Goal: Task Accomplishment & Management: Use online tool/utility

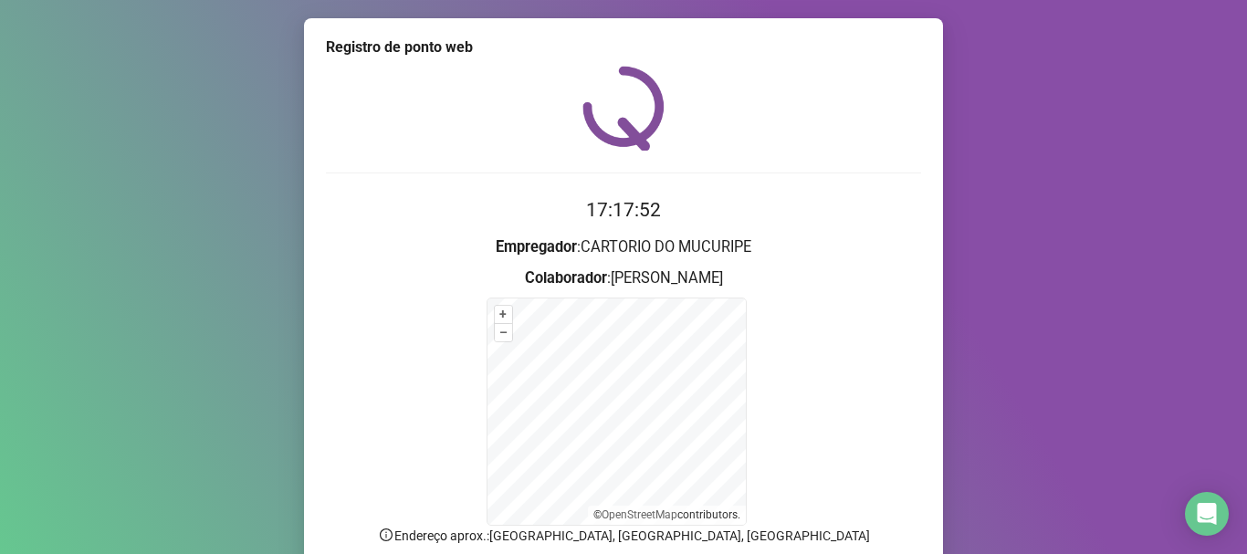
scroll to position [153, 0]
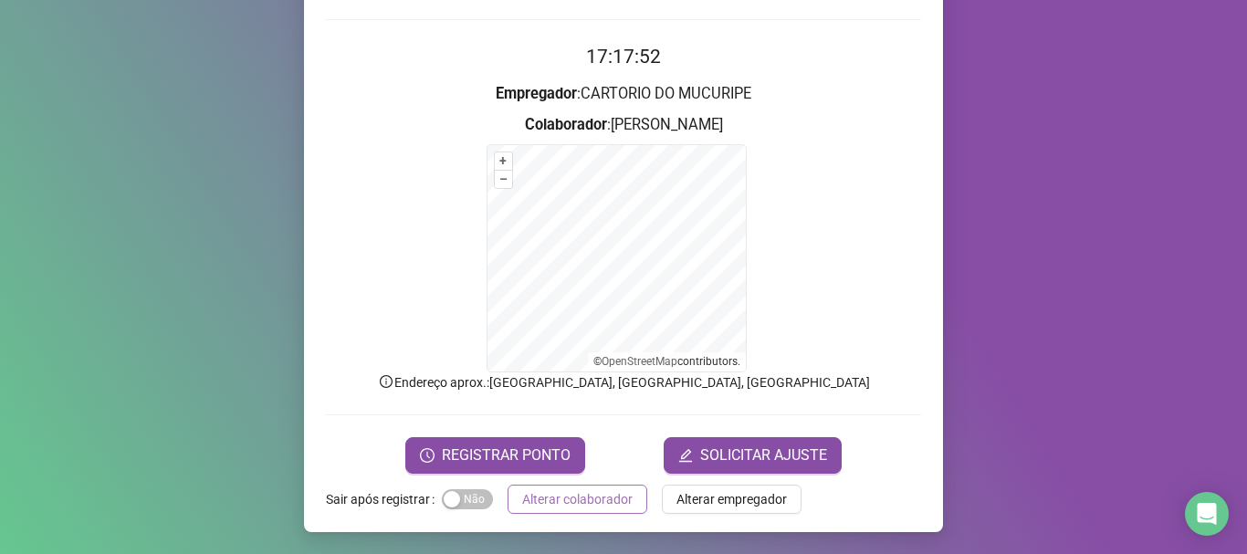
click at [558, 496] on span "Alterar colaborador" at bounding box center [577, 499] width 110 height 20
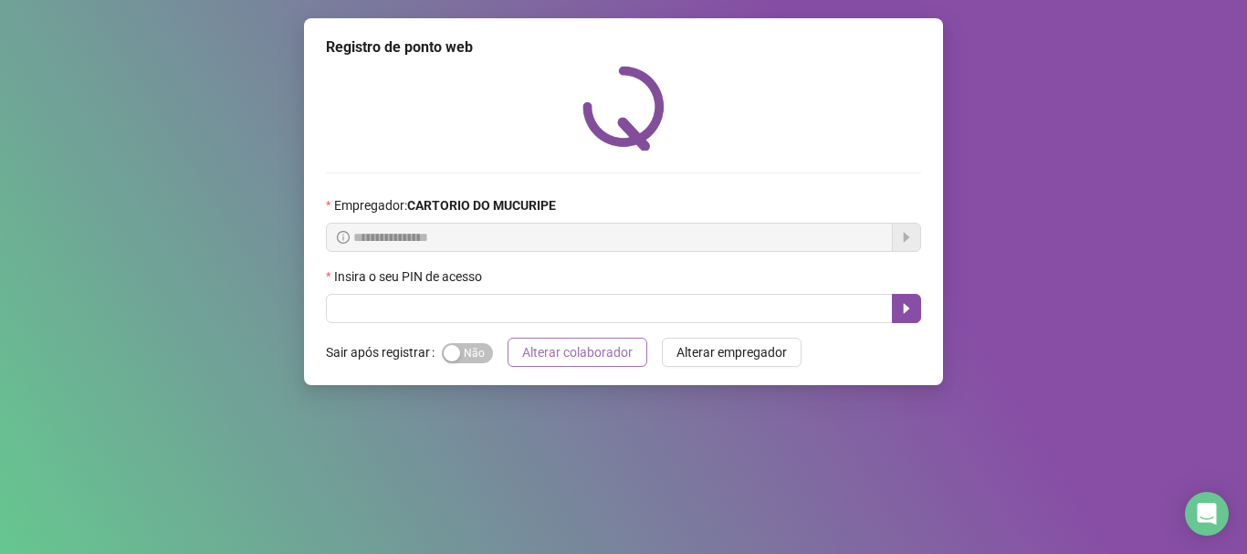
scroll to position [0, 0]
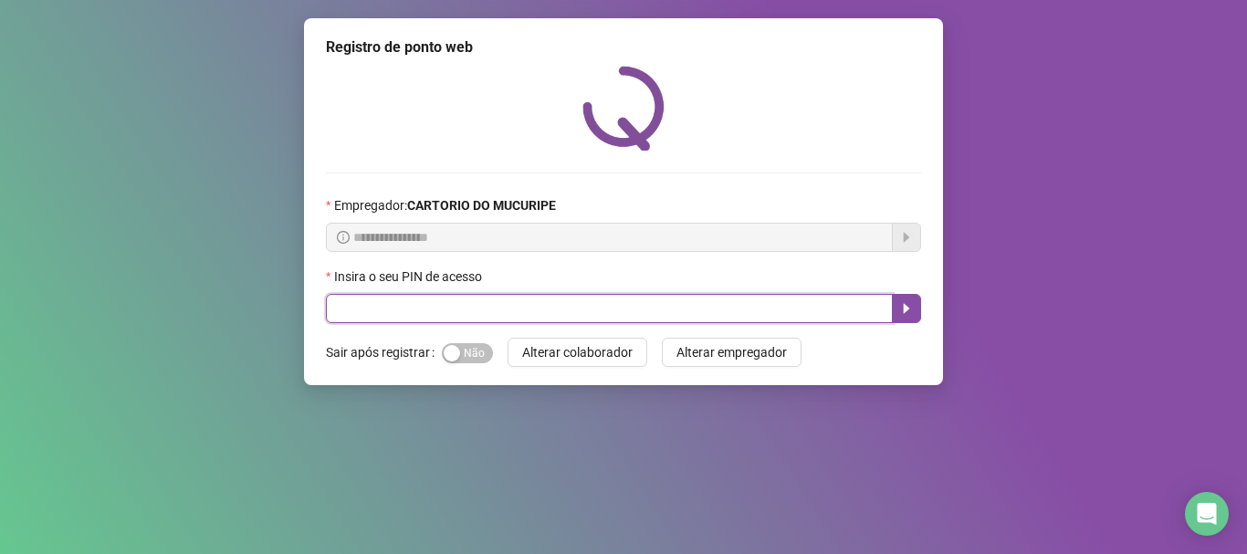
click at [591, 311] on input "text" at bounding box center [609, 308] width 567 height 29
type input "*****"
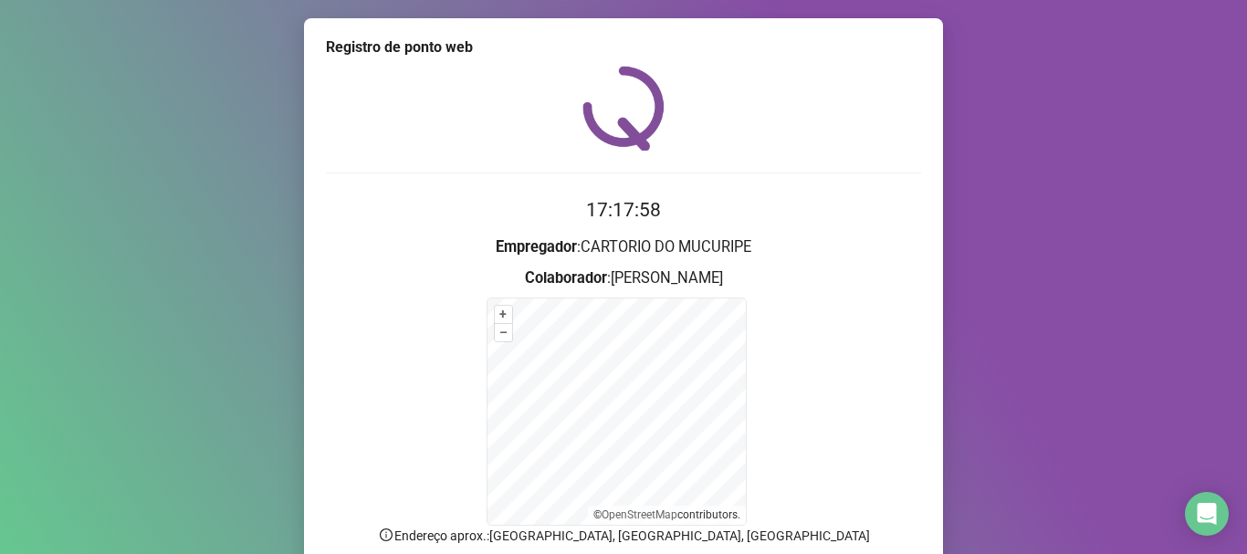
scroll to position [153, 0]
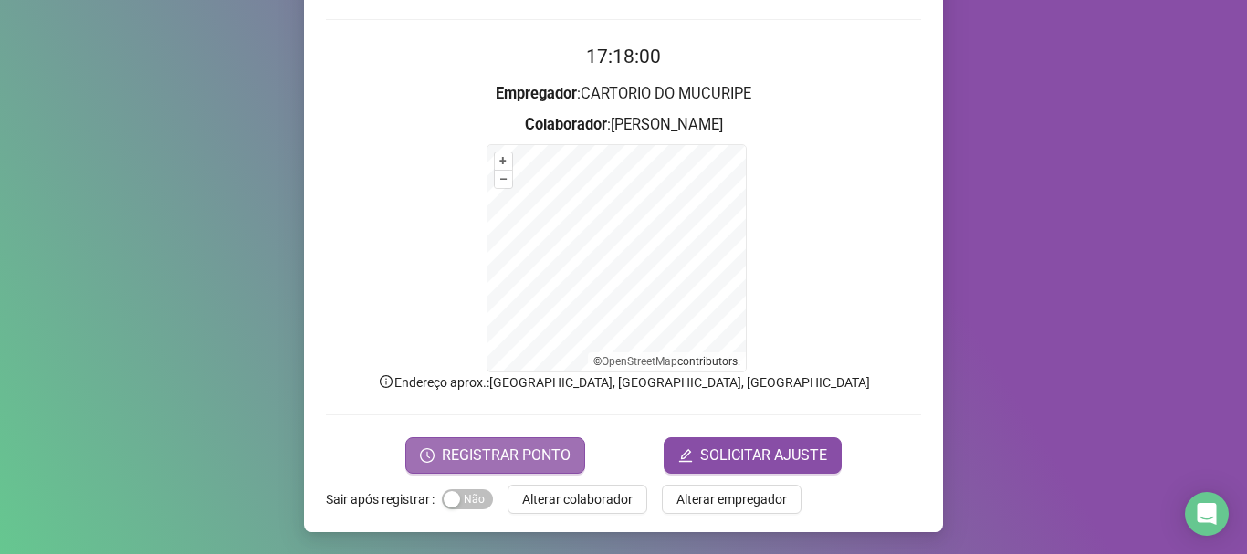
click at [498, 451] on span "REGISTRAR PONTO" at bounding box center [506, 455] width 129 height 22
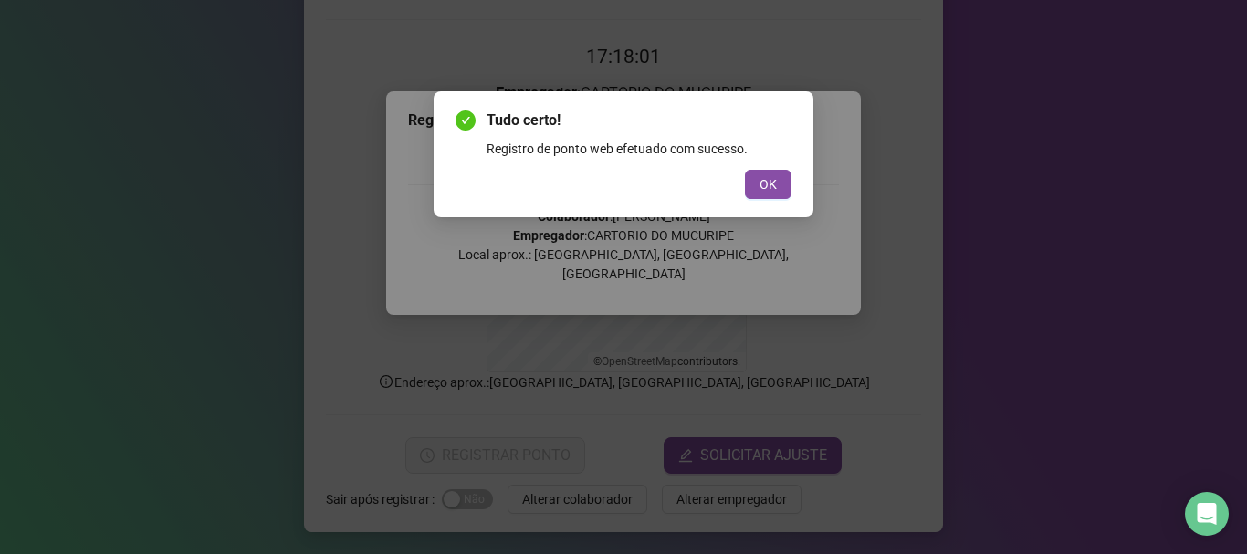
click at [780, 165] on div "Tudo certo! Registro de ponto web efetuado com sucesso. OK" at bounding box center [623, 154] width 336 height 89
click at [760, 179] on span "OK" at bounding box center [767, 184] width 17 height 20
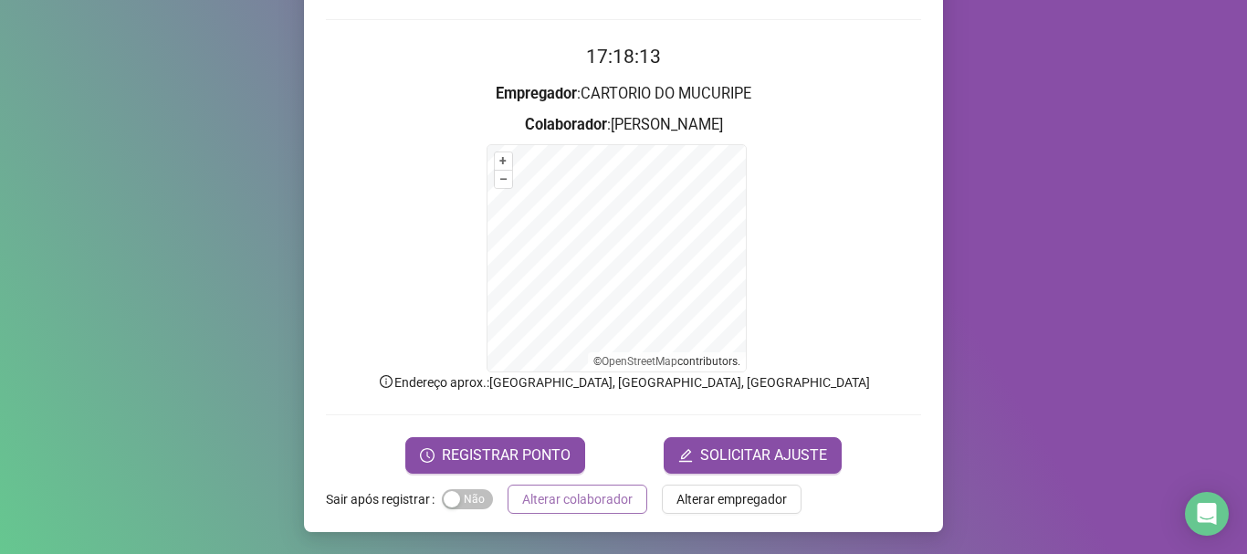
click at [528, 496] on span "Alterar colaborador" at bounding box center [577, 499] width 110 height 20
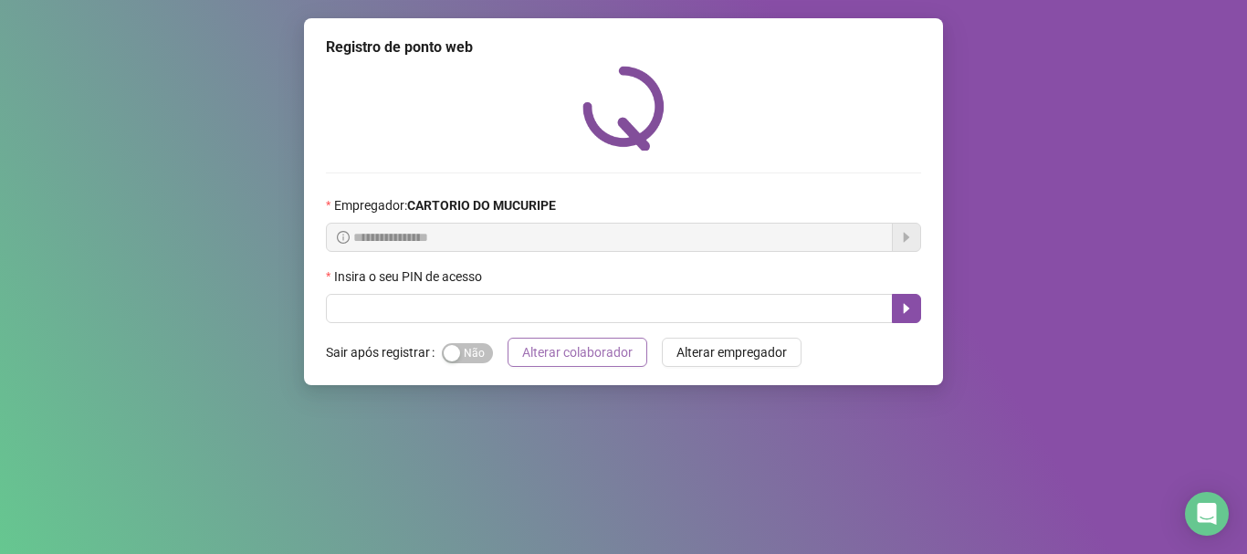
scroll to position [0, 0]
click at [467, 288] on div "Insira o seu PIN de acesso" at bounding box center [623, 280] width 595 height 27
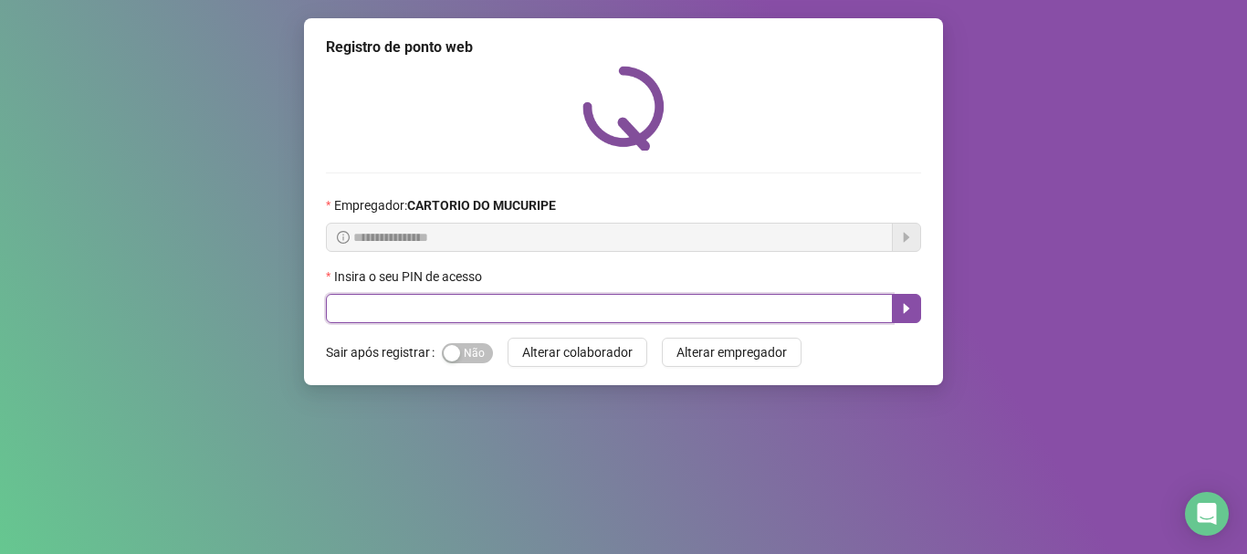
click at [470, 298] on input "text" at bounding box center [609, 308] width 567 height 29
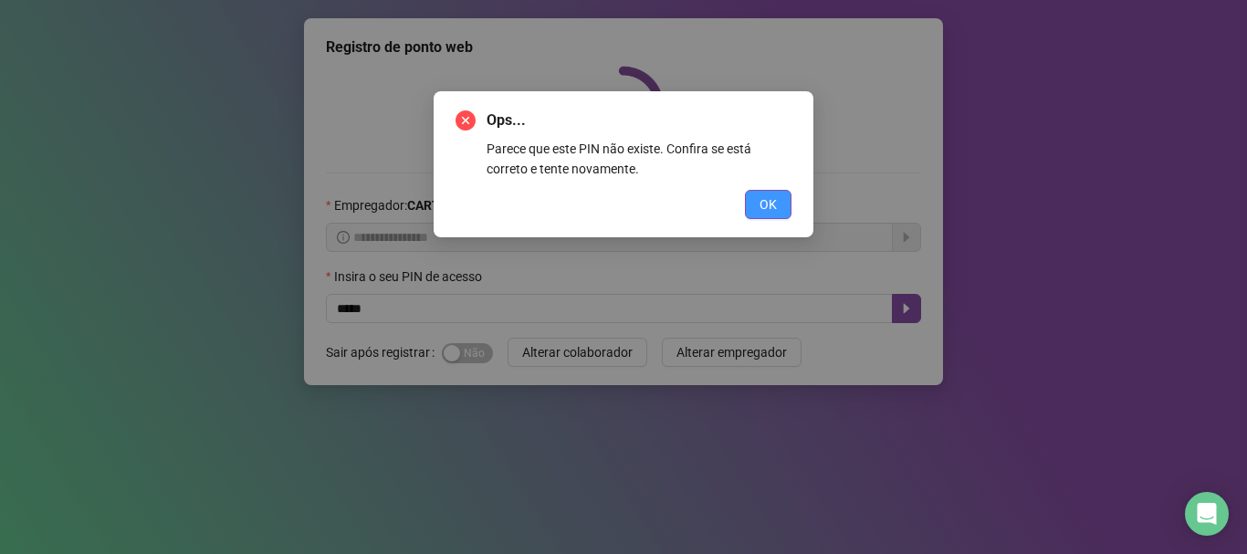
click at [750, 211] on button "OK" at bounding box center [768, 204] width 47 height 29
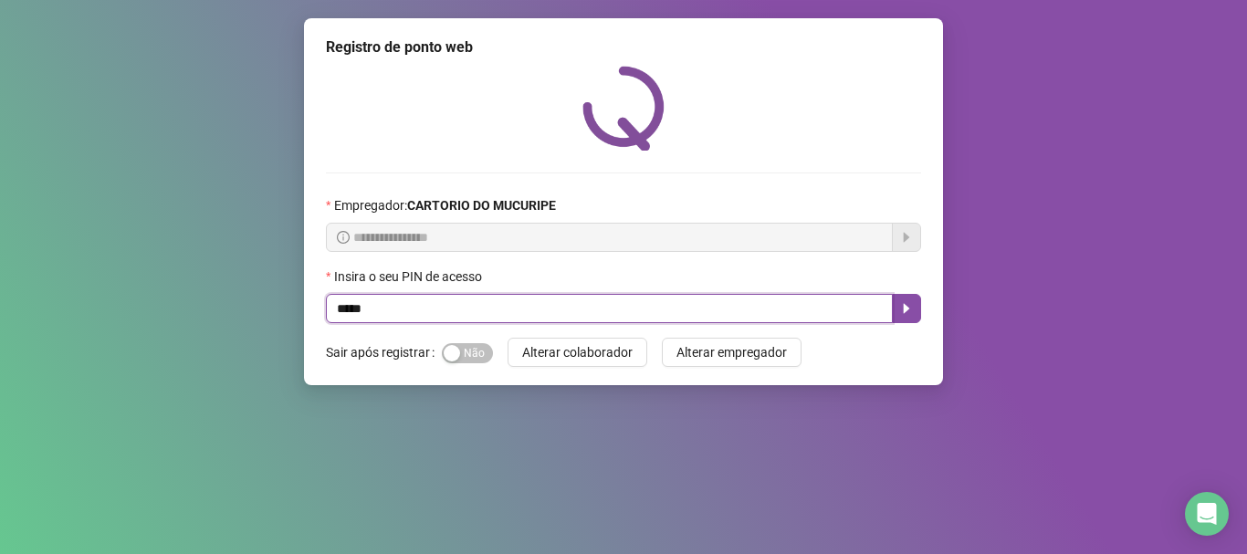
drag, startPoint x: 458, startPoint y: 295, endPoint x: 0, endPoint y: 350, distance: 461.6
click at [0, 339] on div "**********" at bounding box center [623, 277] width 1247 height 554
type input "*****"
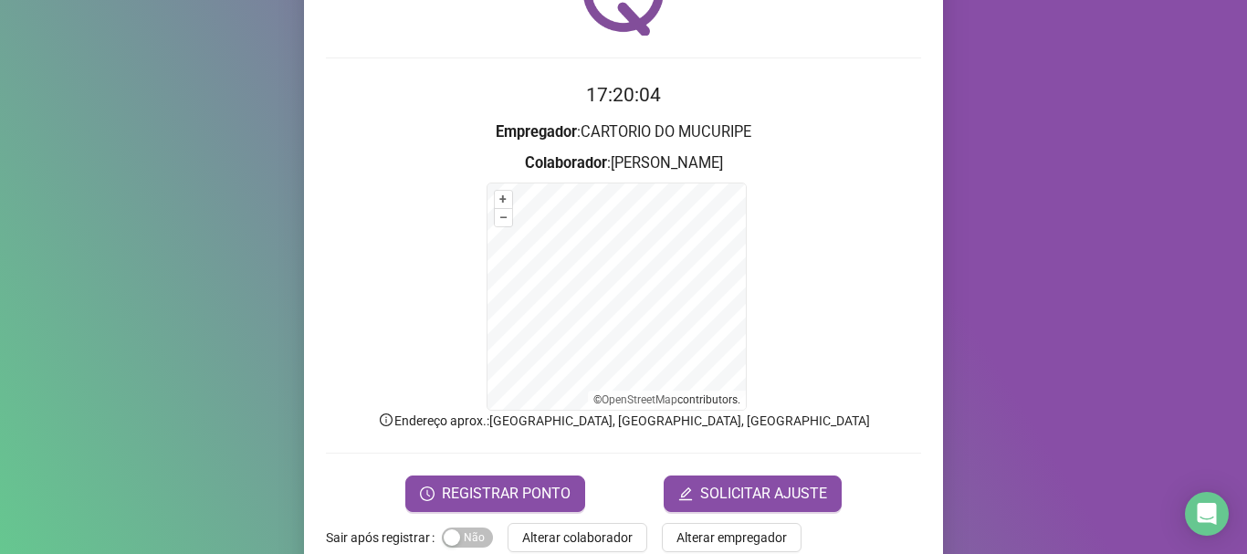
scroll to position [153, 0]
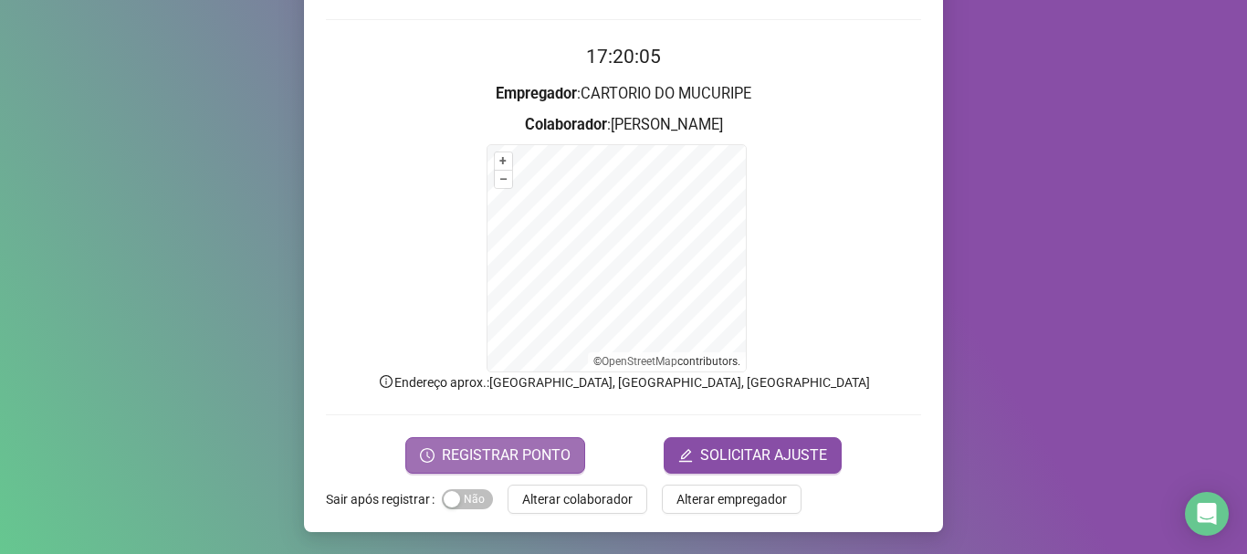
click at [423, 456] on icon "clock-circle" at bounding box center [427, 455] width 15 height 15
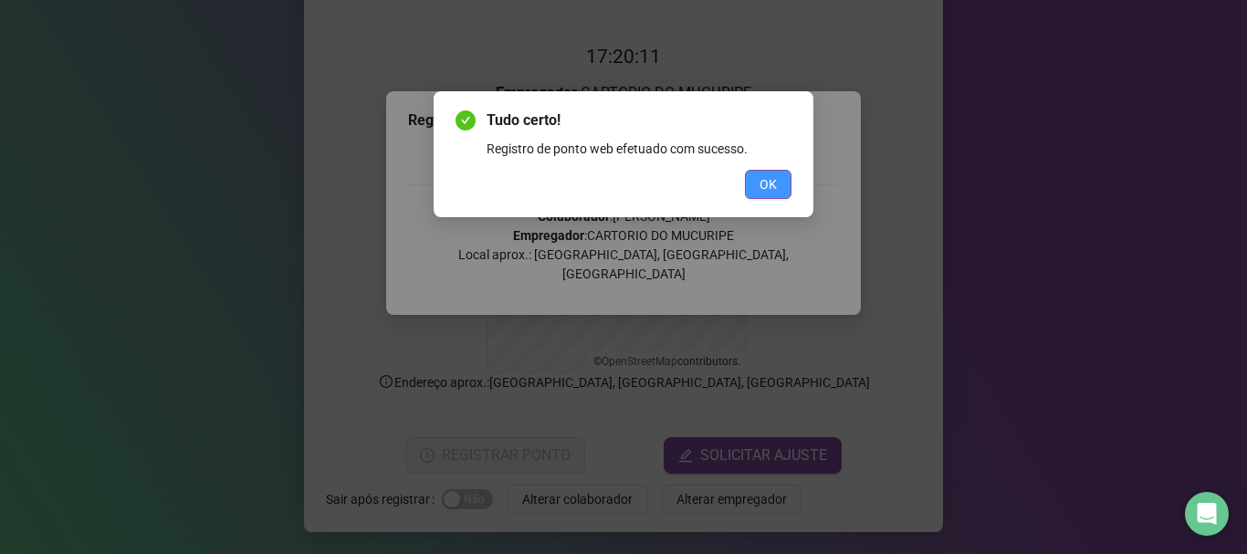
click at [751, 187] on button "OK" at bounding box center [768, 184] width 47 height 29
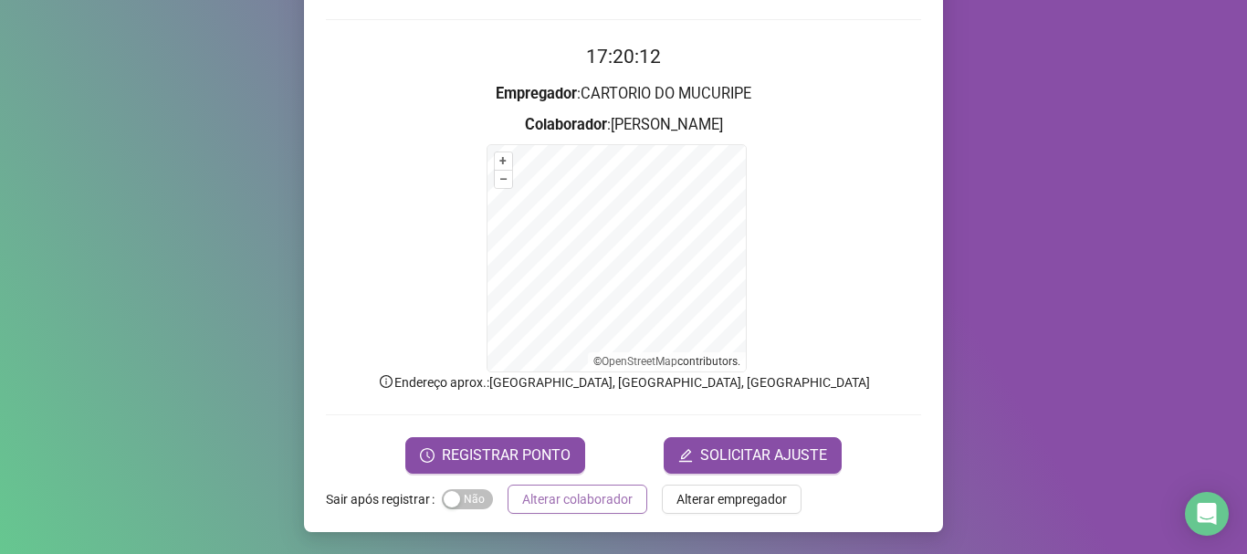
click at [614, 497] on span "Alterar colaborador" at bounding box center [577, 499] width 110 height 20
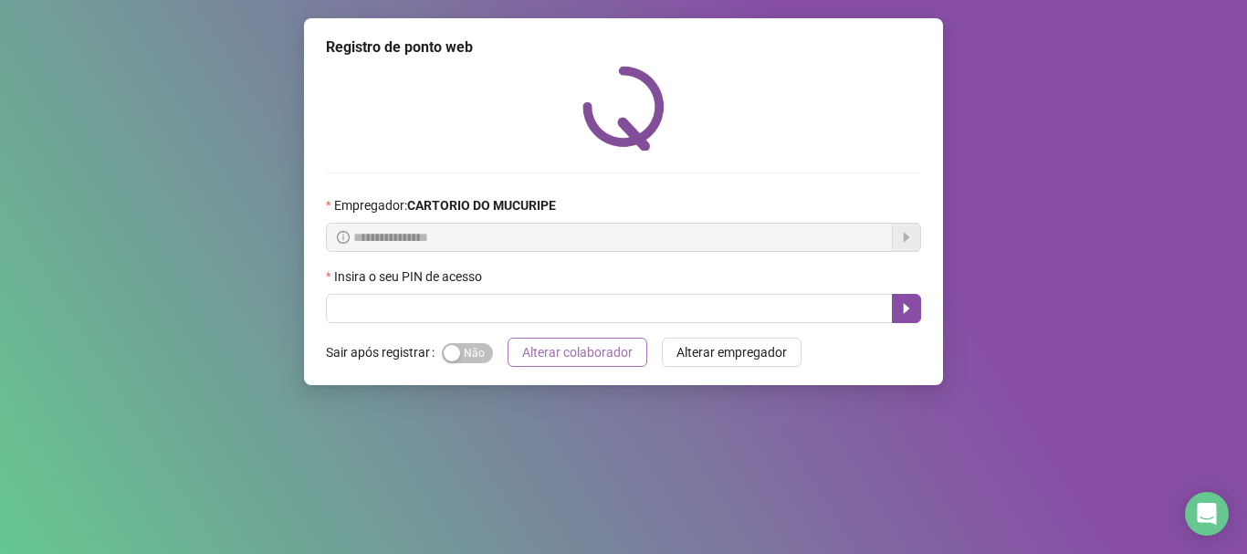
scroll to position [0, 0]
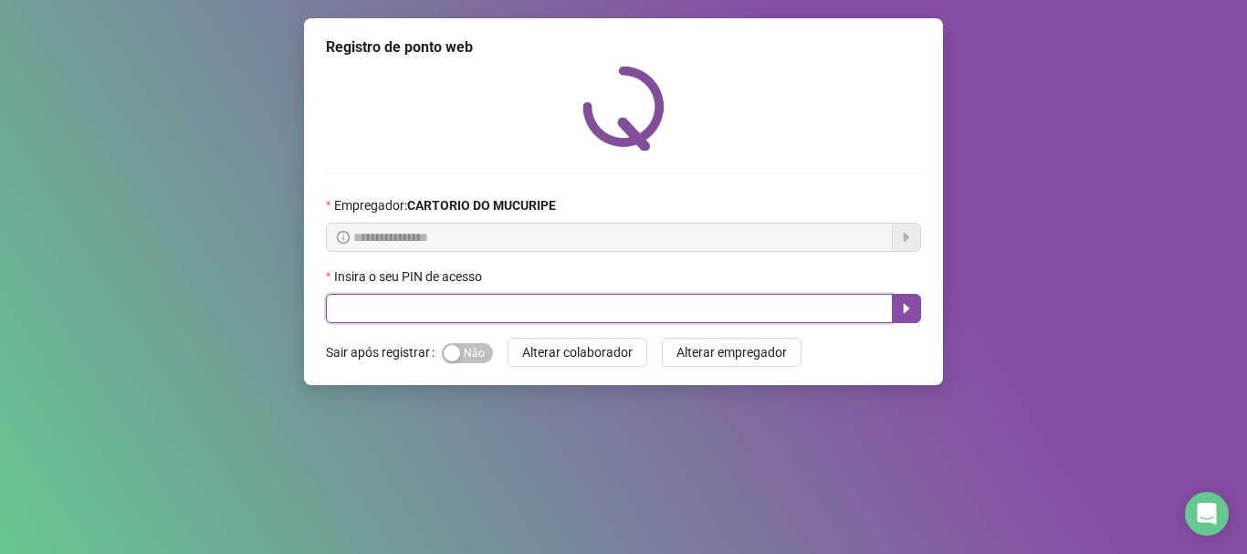
click at [540, 315] on input "text" at bounding box center [609, 308] width 567 height 29
type input "*****"
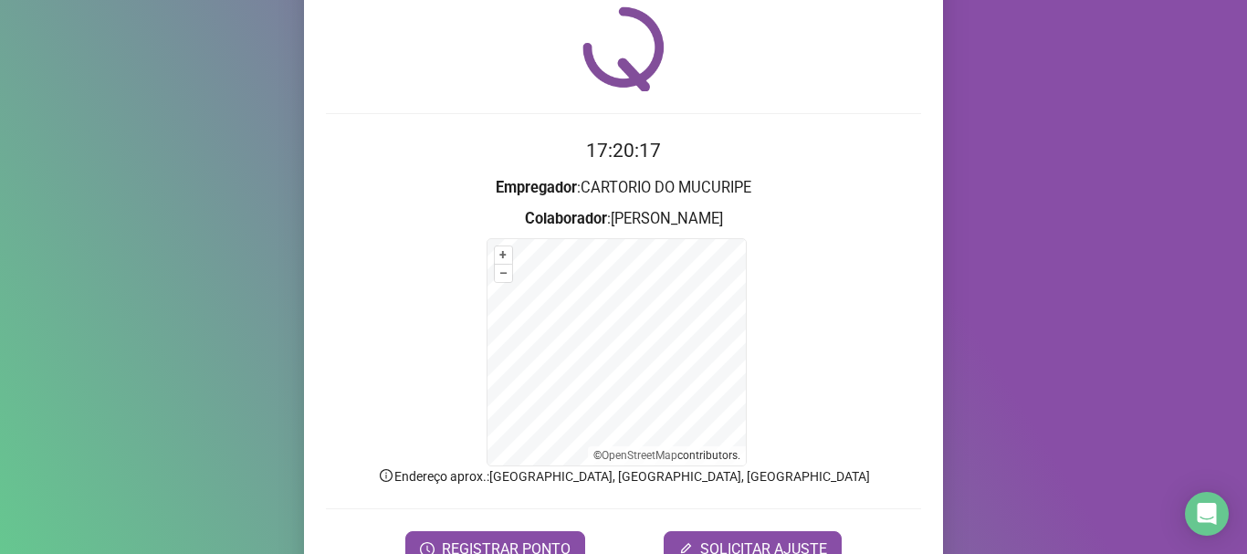
scroll to position [91, 0]
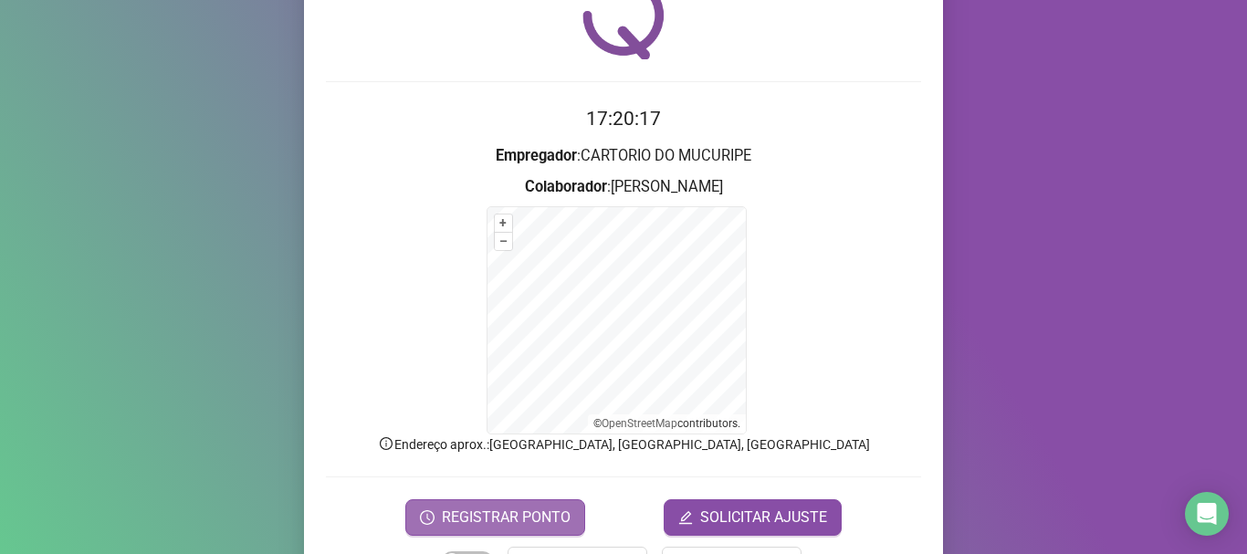
click at [423, 521] on icon "clock-circle" at bounding box center [427, 517] width 15 height 15
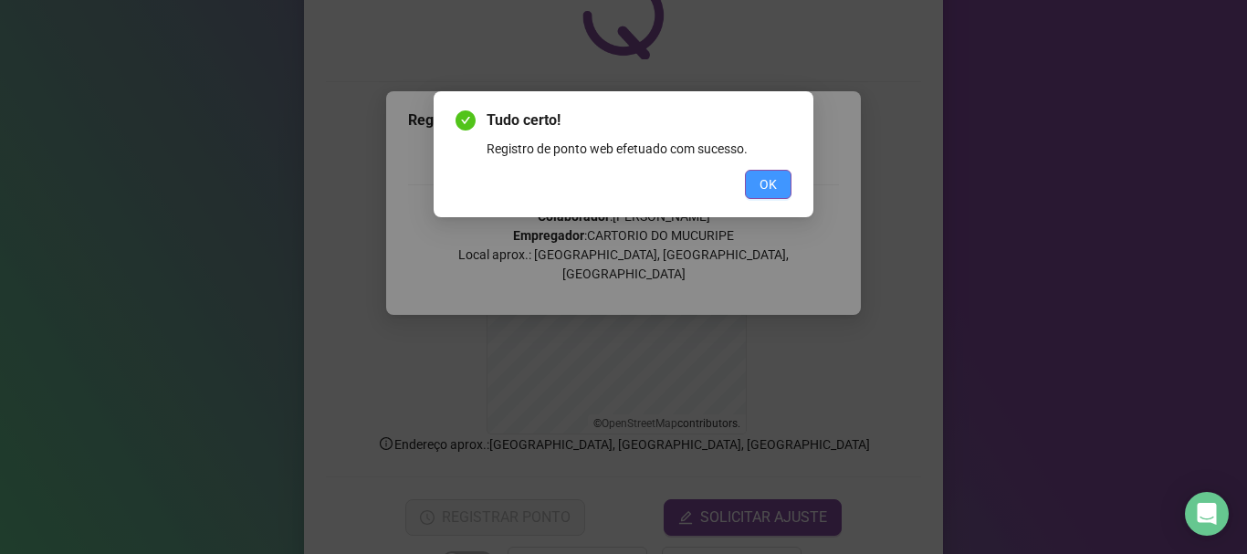
click at [762, 188] on span "OK" at bounding box center [767, 184] width 17 height 20
